Goal: Task Accomplishment & Management: Manage account settings

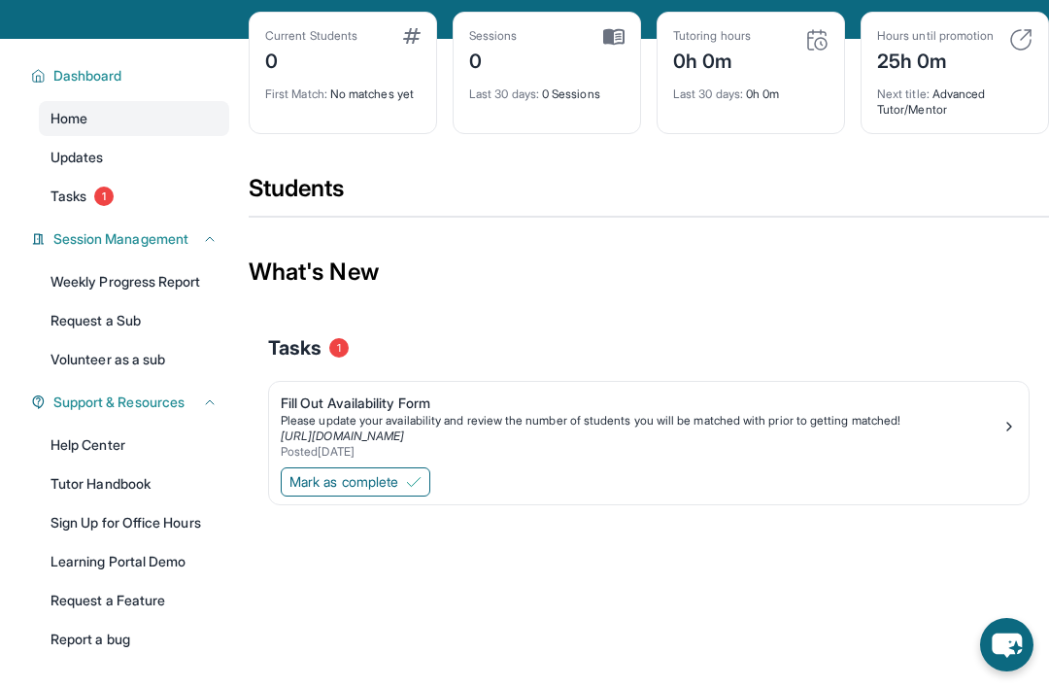
scroll to position [105, 0]
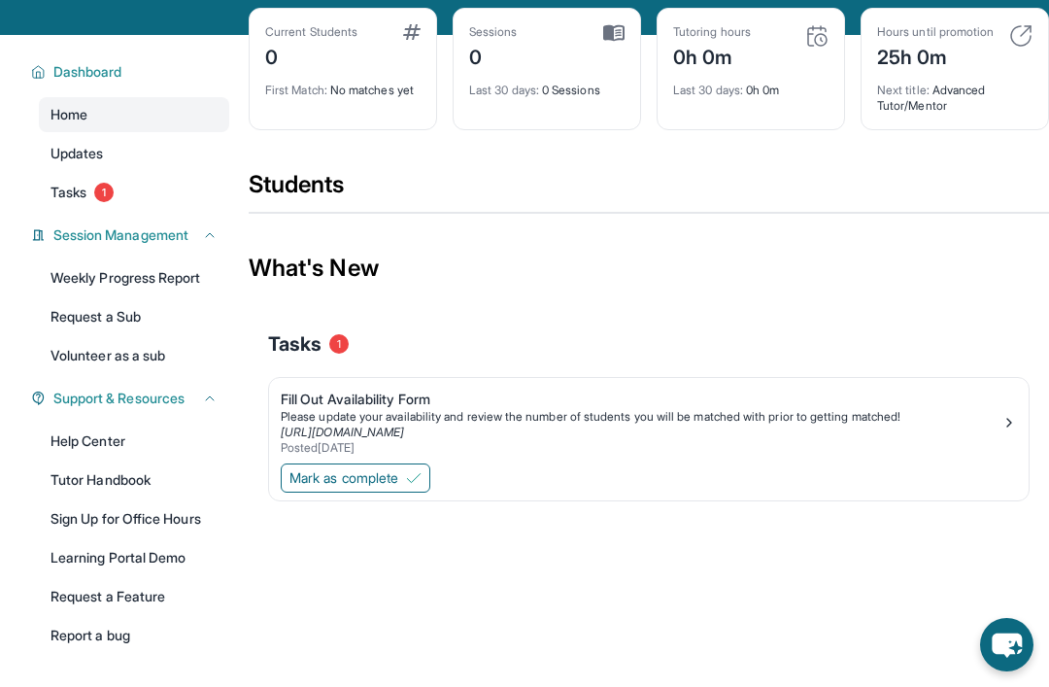
click at [754, 455] on div "Posted [DATE]" at bounding box center [641, 448] width 721 height 16
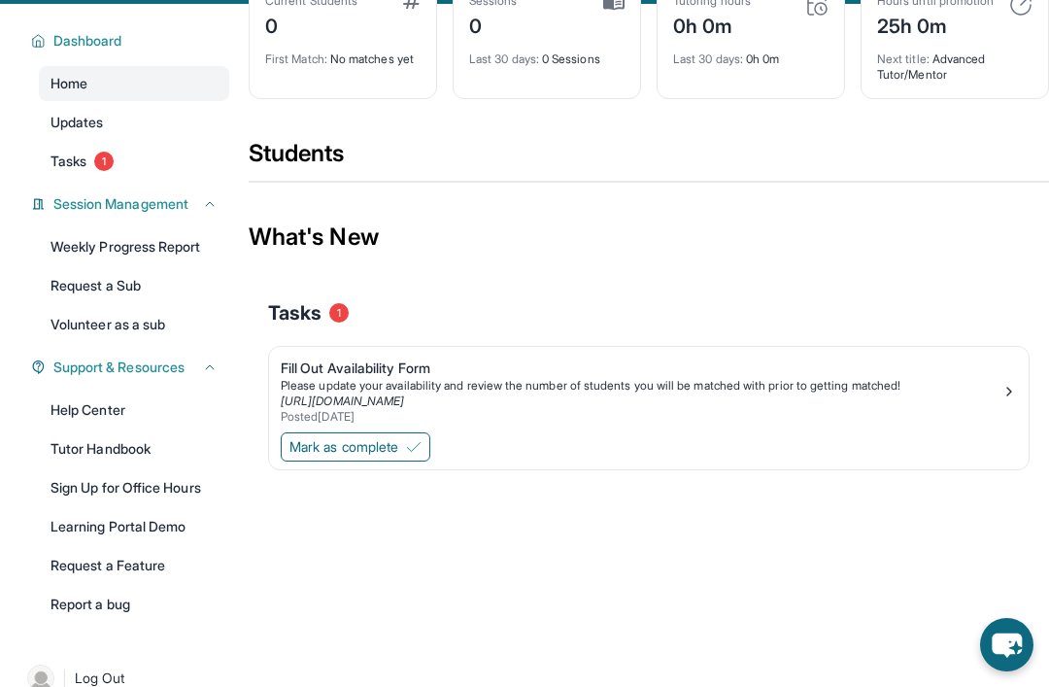
click at [394, 446] on span "Mark as complete" at bounding box center [343, 446] width 109 height 19
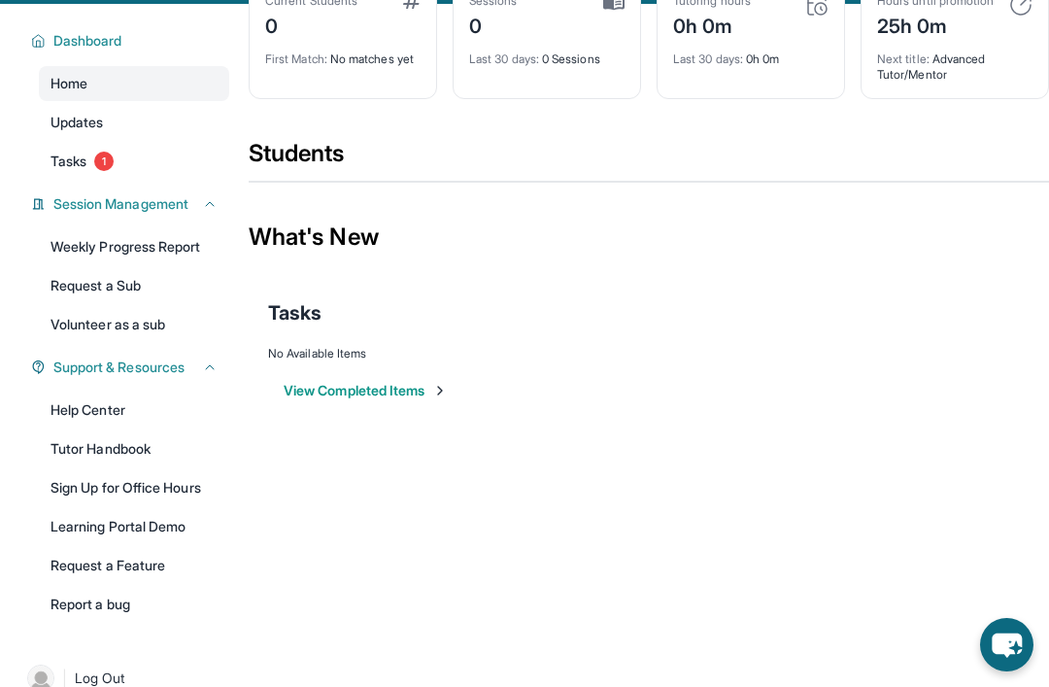
click at [77, 174] on link "Tasks 1" at bounding box center [134, 161] width 190 height 35
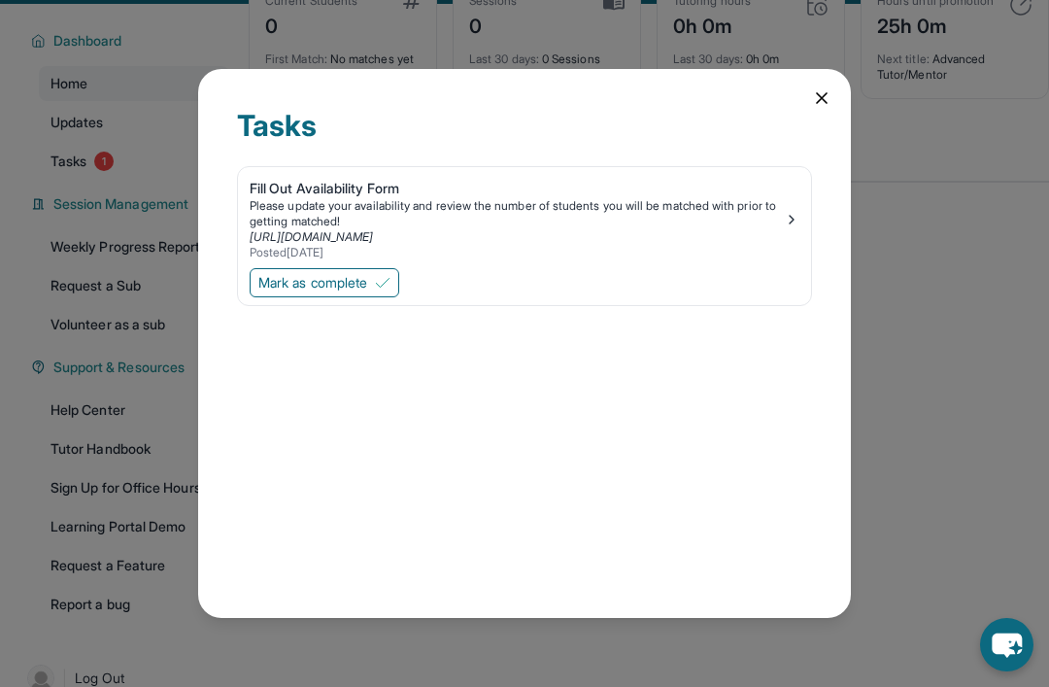
click at [366, 273] on span "Mark as complete" at bounding box center [312, 282] width 109 height 19
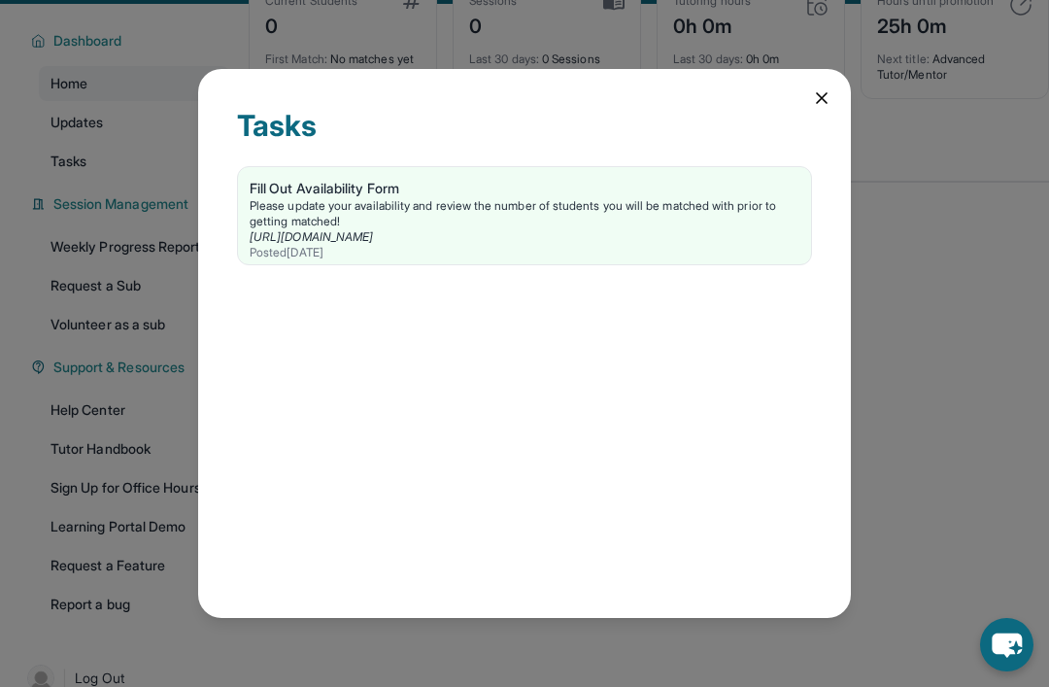
click at [821, 93] on icon at bounding box center [822, 98] width 10 height 10
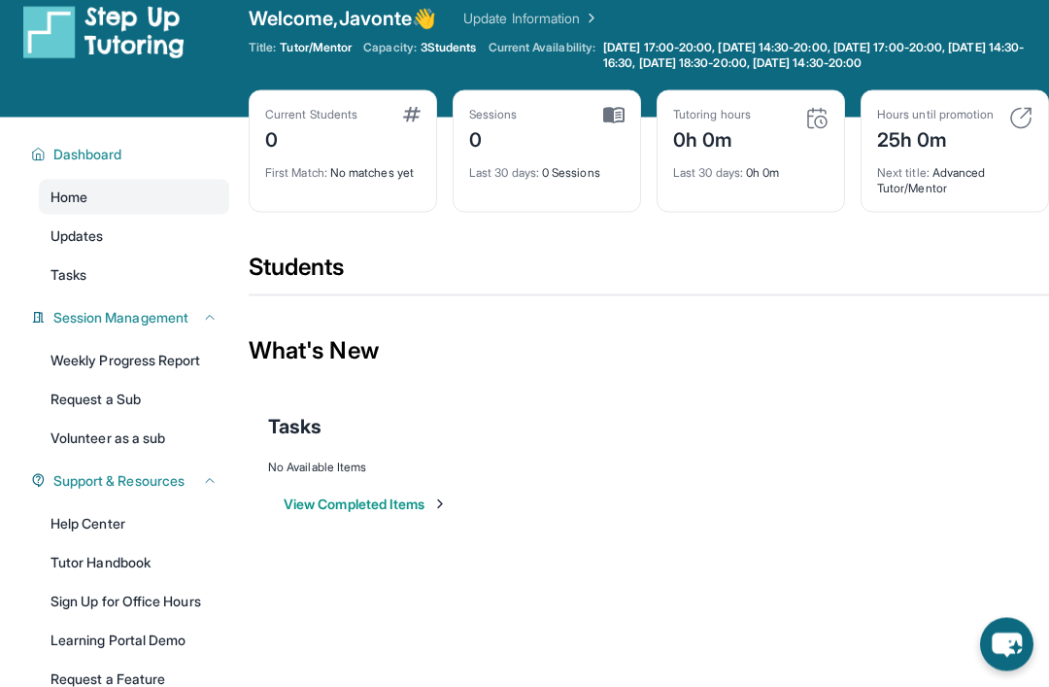
scroll to position [23, 0]
click at [69, 402] on link "Request a Sub" at bounding box center [134, 398] width 190 height 35
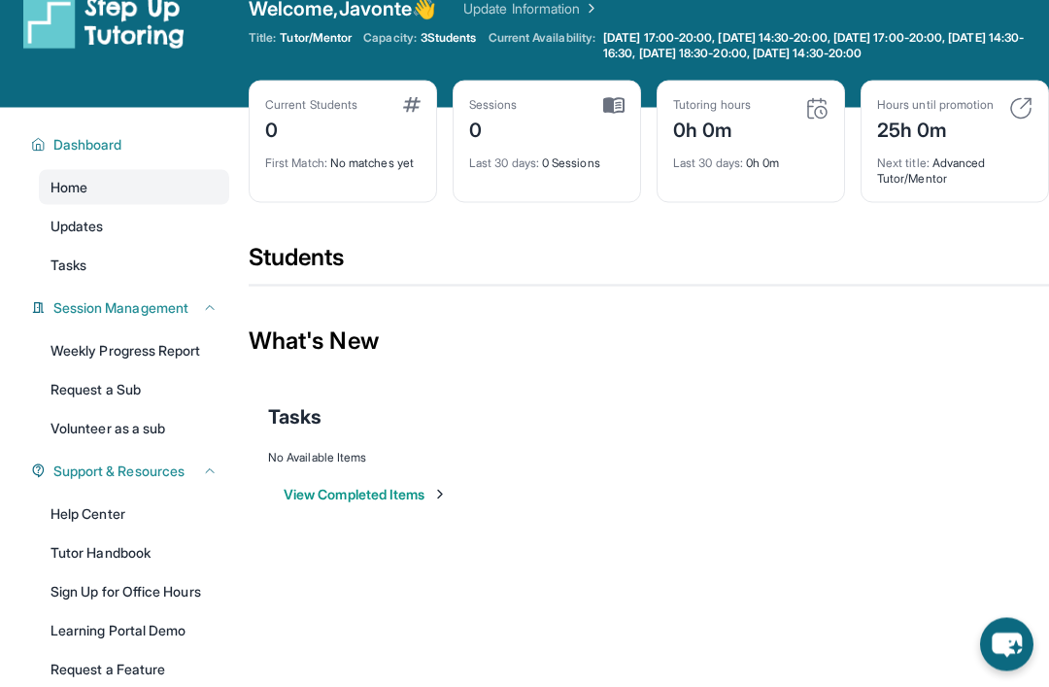
scroll to position [17, 0]
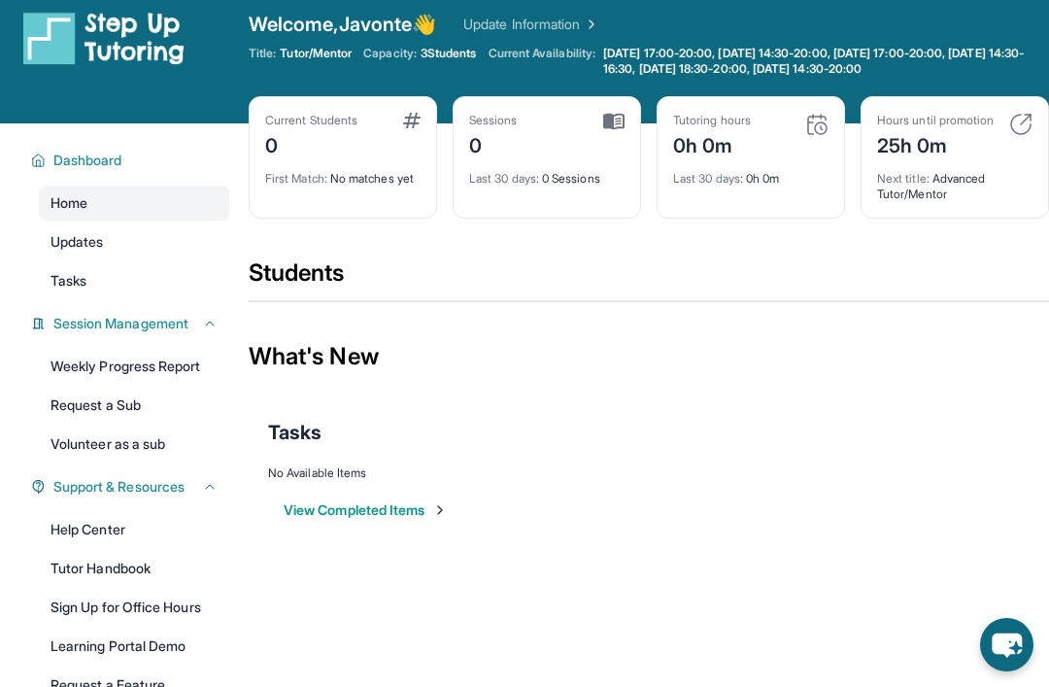
click at [50, 155] on button "Dashboard" at bounding box center [132, 160] width 172 height 19
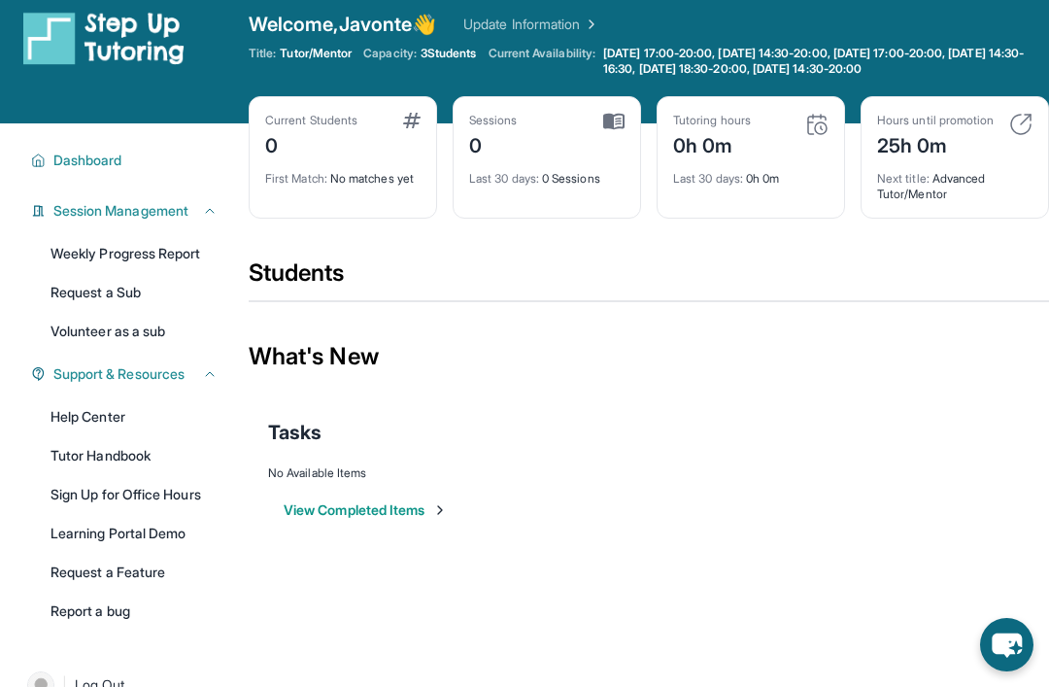
click at [54, 166] on span "Dashboard" at bounding box center [87, 160] width 69 height 19
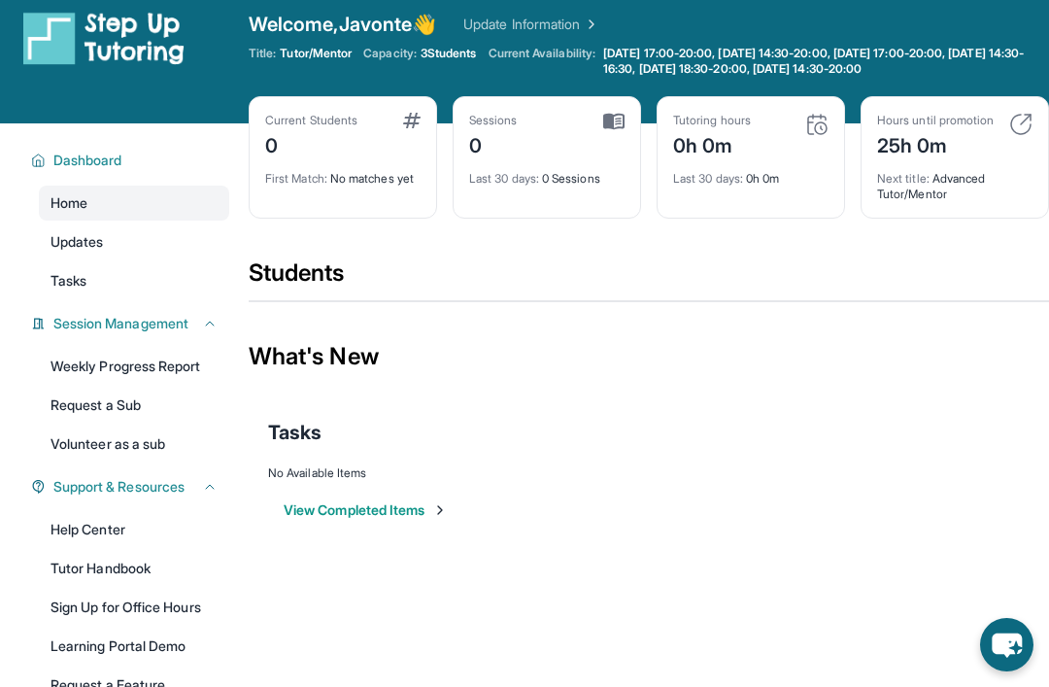
click at [62, 207] on span "Home" at bounding box center [69, 202] width 37 height 19
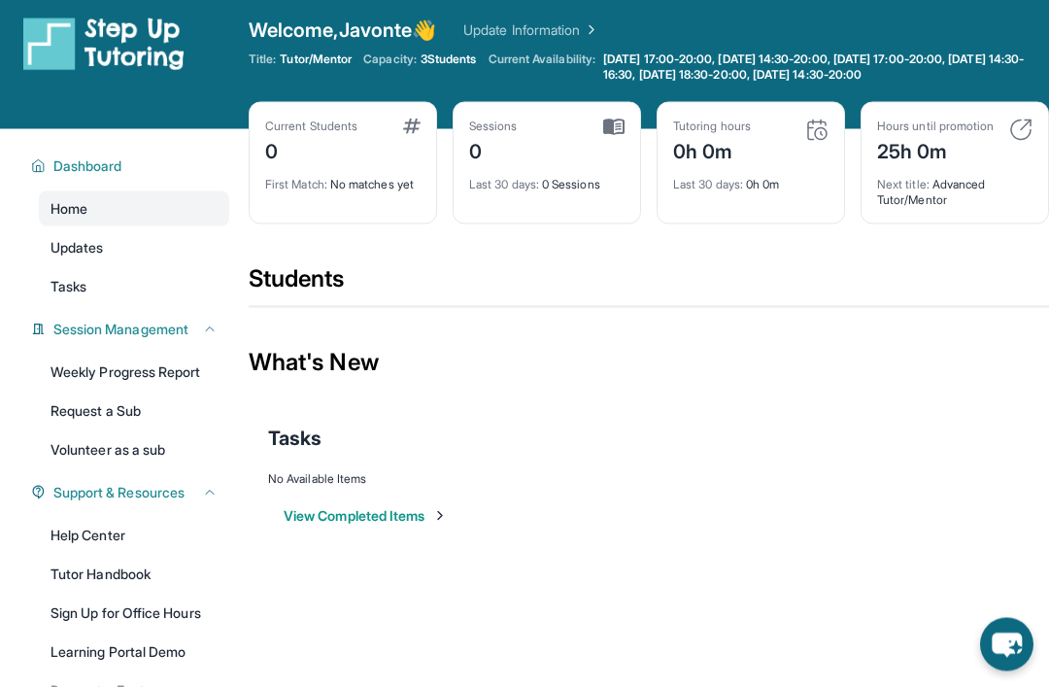
scroll to position [0, 0]
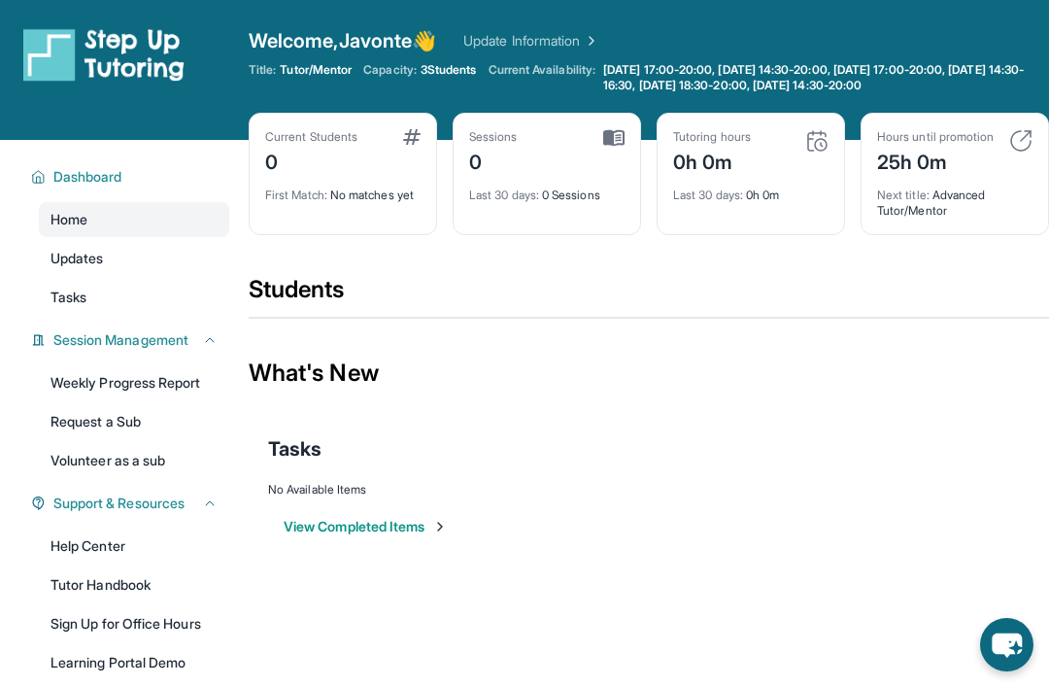
click at [599, 40] on img at bounding box center [589, 40] width 19 height 19
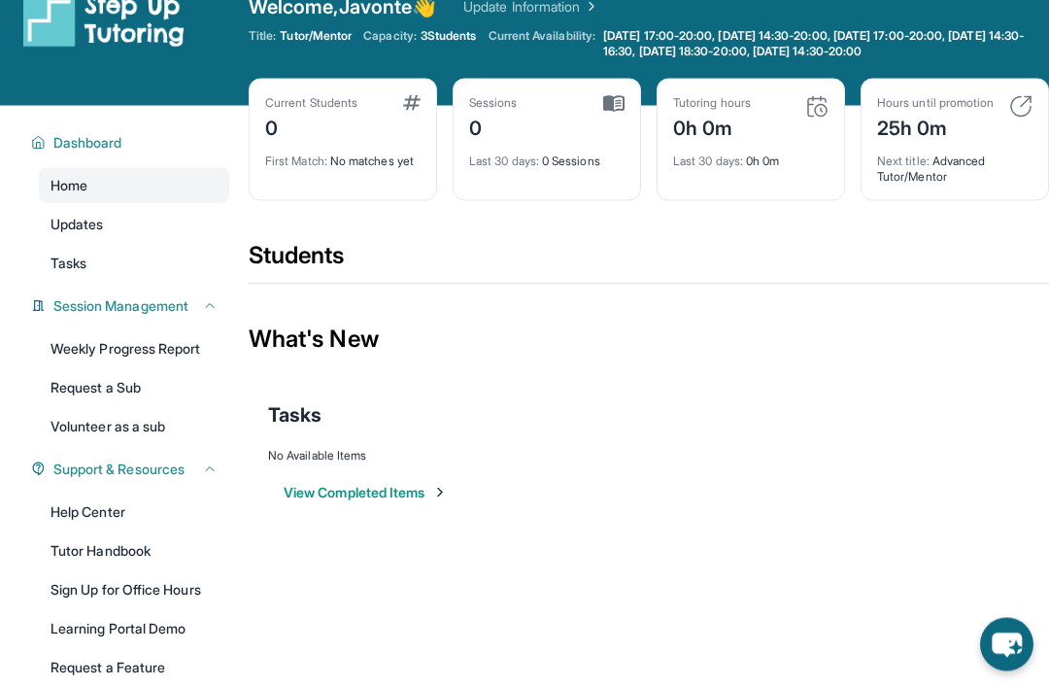
scroll to position [49, 0]
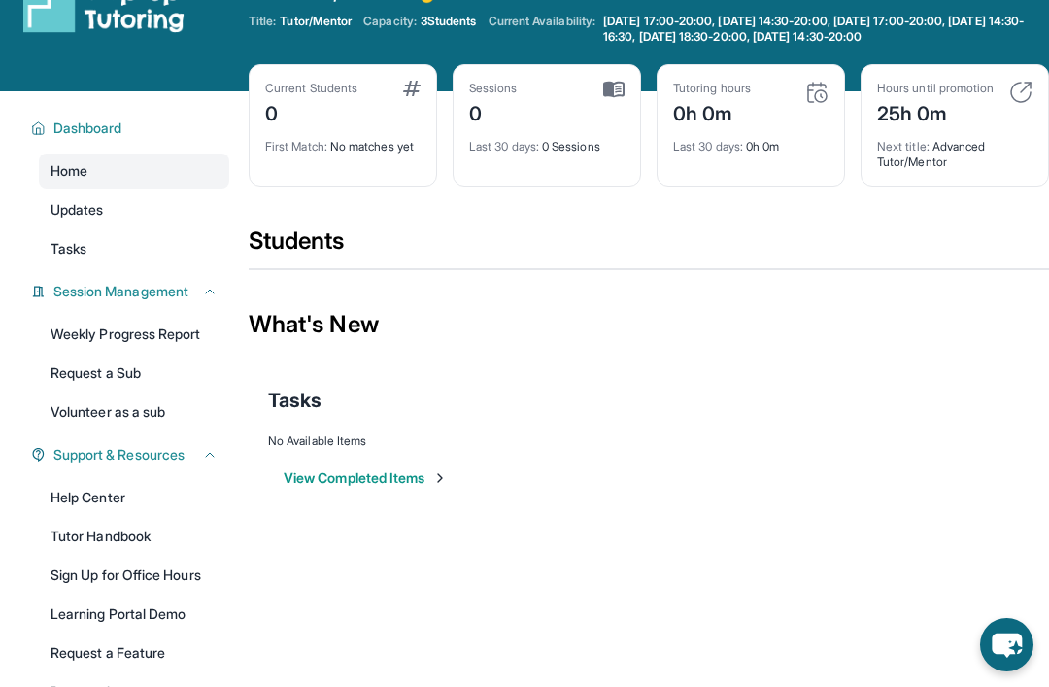
click at [170, 261] on link "Tasks" at bounding box center [134, 248] width 190 height 35
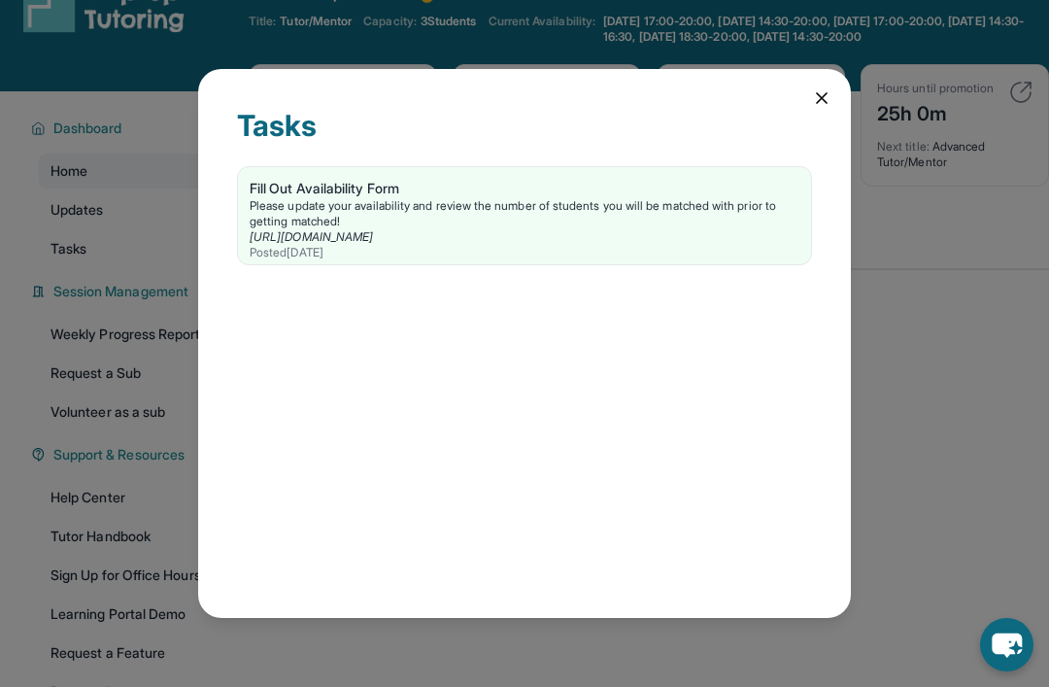
click at [830, 102] on icon at bounding box center [821, 97] width 19 height 19
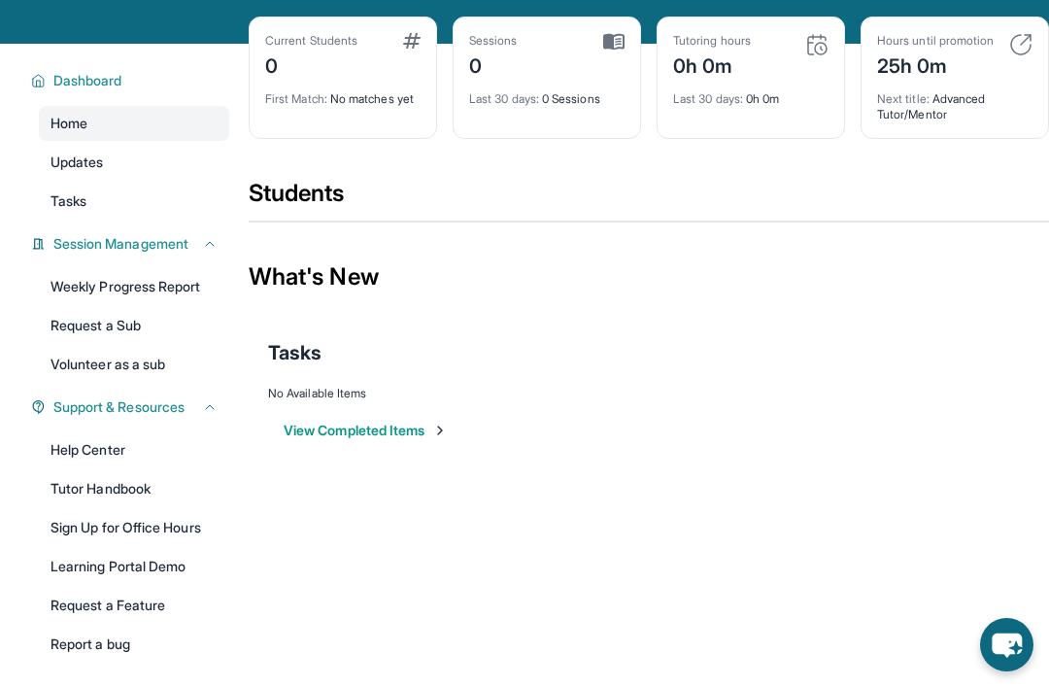
scroll to position [0, 0]
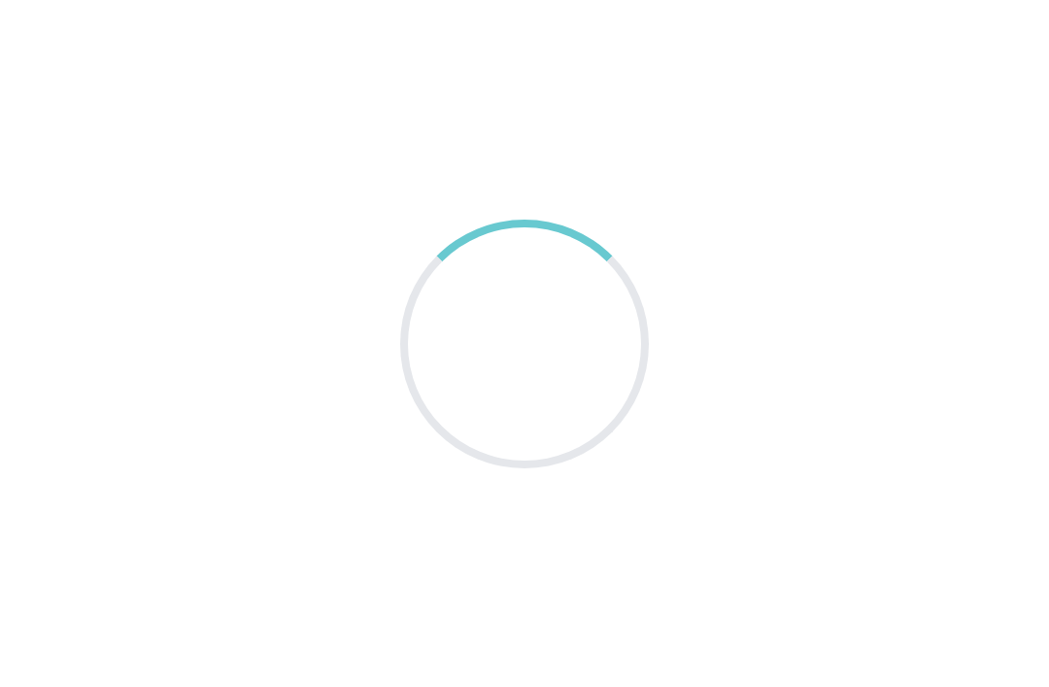
scroll to position [62, 0]
